Goal: Task Accomplishment & Management: Manage account settings

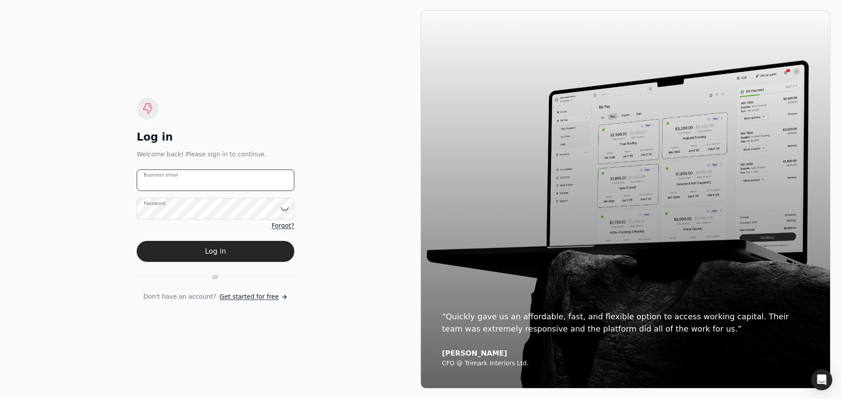
click at [224, 185] on email "Business email" at bounding box center [216, 179] width 158 height 21
click at [213, 185] on email "Business email" at bounding box center [216, 179] width 158 height 21
type email "[EMAIL_ADDRESS][DOMAIN_NAME]"
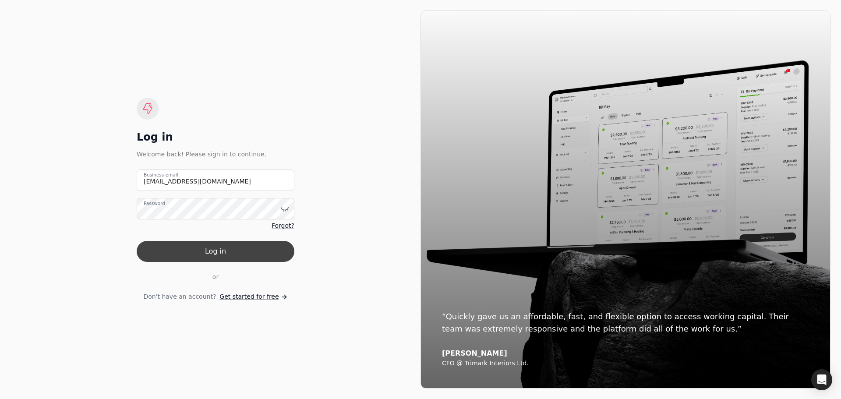
click at [248, 250] on button "Log in" at bounding box center [216, 251] width 158 height 21
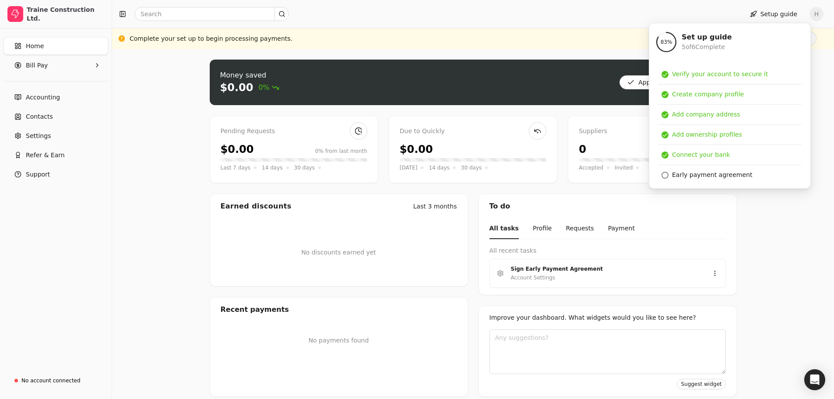
click at [166, 179] on div "Money saved $0.00 0% Approve bills Pay Pending Requests $0.00 0% from last mont…" at bounding box center [473, 228] width 722 height 358
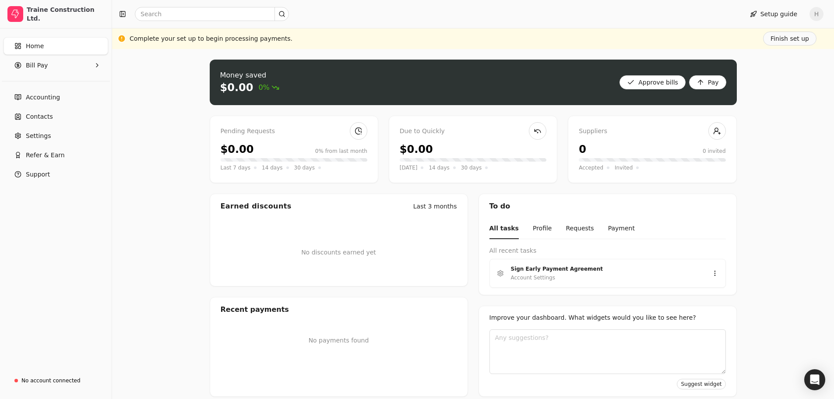
click at [800, 103] on div "Money saved $0.00 0% Approve bills Pay Pending Requests $0.00 0% from last mont…" at bounding box center [473, 228] width 722 height 358
